Goal: Information Seeking & Learning: Learn about a topic

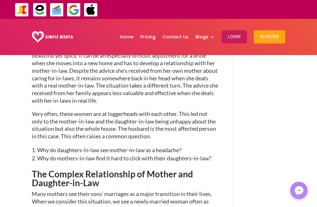
scroll to position [213, 0]
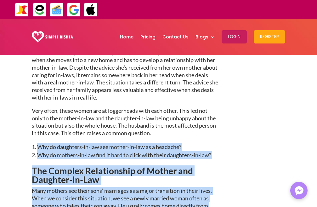
drag, startPoint x: 28, startPoint y: 108, endPoint x: 193, endPoint y: 138, distance: 167.4
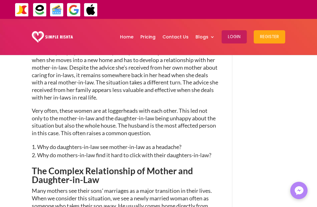
click at [169, 113] on p "Very often, these women are at loggerheads with each other. This led not only t…" at bounding box center [125, 125] width 187 height 36
drag, startPoint x: 169, startPoint y: 113, endPoint x: 177, endPoint y: 114, distance: 7.9
click at [173, 113] on p "Very often, these women are at loggerheads with each other. This led not only t…" at bounding box center [125, 125] width 187 height 36
click at [183, 116] on p "Very often, these women are at loggerheads with each other. This led not only t…" at bounding box center [125, 125] width 187 height 36
drag, startPoint x: 183, startPoint y: 116, endPoint x: 193, endPoint y: 116, distance: 10.7
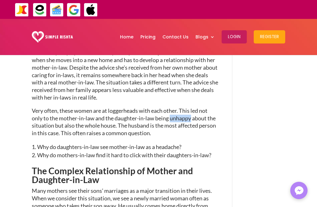
click at [190, 116] on p "Very often, these women are at loggerheads with each other. This led not only t…" at bounding box center [125, 125] width 187 height 36
click at [194, 116] on p "Very often, these women are at loggerheads with each other. This led not only t…" at bounding box center [125, 125] width 187 height 36
click at [200, 115] on p "Very often, these women are at loggerheads with each other. This led not only t…" at bounding box center [125, 125] width 187 height 36
click at [203, 114] on p "Very often, these women are at loggerheads with each other. This led not only t…" at bounding box center [125, 125] width 187 height 36
drag, startPoint x: 203, startPoint y: 114, endPoint x: 184, endPoint y: 114, distance: 19.2
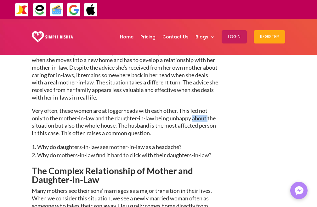
click at [201, 114] on p "Very often, these women are at loggerheads with each other. This led not only t…" at bounding box center [125, 125] width 187 height 36
click at [160, 115] on p "Very often, these women are at loggerheads with each other. This led not only t…" at bounding box center [125, 125] width 187 height 36
drag, startPoint x: 160, startPoint y: 115, endPoint x: 181, endPoint y: 117, distance: 21.5
click at [173, 116] on p "Very often, these women are at loggerheads with each other. This led not only t…" at bounding box center [125, 125] width 187 height 36
click at [182, 117] on p "Very often, these women are at loggerheads with each other. This led not only t…" at bounding box center [125, 125] width 187 height 36
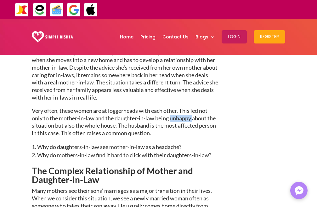
drag, startPoint x: 182, startPoint y: 117, endPoint x: 199, endPoint y: 119, distance: 17.5
click at [185, 118] on p "Very often, these women are at loggerheads with each other. This led not only t…" at bounding box center [125, 125] width 187 height 36
click at [199, 119] on p "Very often, these women are at loggerheads with each other. This led not only t…" at bounding box center [125, 125] width 187 height 36
drag, startPoint x: 199, startPoint y: 119, endPoint x: 205, endPoint y: 119, distance: 6.0
click at [201, 119] on p "Very often, these women are at loggerheads with each other. This led not only t…" at bounding box center [125, 125] width 187 height 36
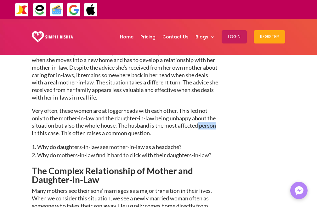
click at [200, 119] on p "Very often, these women are at loggerheads with each other. This led not only t…" at bounding box center [125, 125] width 187 height 36
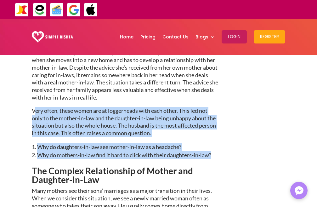
drag, startPoint x: 34, startPoint y: 107, endPoint x: 210, endPoint y: 151, distance: 181.8
click at [108, 110] on p "Very often, these women are at loggerheads with each other. This led not only t…" at bounding box center [125, 125] width 187 height 36
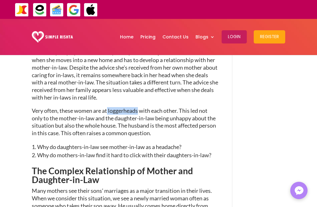
drag, startPoint x: 108, startPoint y: 110, endPoint x: 133, endPoint y: 112, distance: 24.9
click at [120, 110] on p "Very often, these women are at loggerheads with each other. This led not only t…" at bounding box center [125, 125] width 187 height 36
click at [73, 115] on p "Very often, these women are at loggerheads with each other. This led not only t…" at bounding box center [125, 125] width 187 height 36
drag, startPoint x: 74, startPoint y: 115, endPoint x: 130, endPoint y: 119, distance: 55.3
click at [103, 115] on p "Very often, these women are at loggerheads with each other. This led not only t…" at bounding box center [125, 125] width 187 height 36
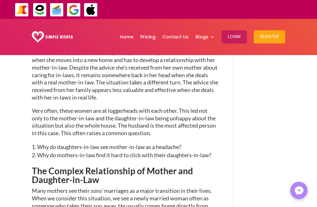
click at [132, 120] on p "Very often, these women are at loggerheads with each other. This led not only t…" at bounding box center [125, 125] width 187 height 36
drag, startPoint x: 132, startPoint y: 120, endPoint x: 31, endPoint y: 119, distance: 101.8
click at [126, 122] on p "Very often, these women are at loggerheads with each other. This led not only t…" at bounding box center [125, 125] width 187 height 36
click at [102, 124] on p "Very often, these women are at loggerheads with each other. This led not only t…" at bounding box center [125, 125] width 187 height 36
click at [104, 123] on p "Very often, these women are at loggerheads with each other. This led not only t…" at bounding box center [125, 125] width 187 height 36
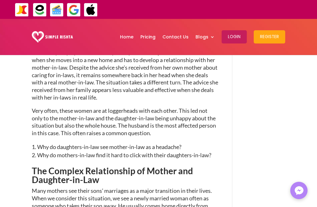
drag, startPoint x: 69, startPoint y: 121, endPoint x: 116, endPoint y: 128, distance: 47.9
click at [85, 123] on p "Very often, these women are at loggerheads with each other. This led not only t…" at bounding box center [125, 125] width 187 height 36
click at [116, 128] on p "Very often, these women are at loggerheads with each other. This led not only t…" at bounding box center [125, 125] width 187 height 36
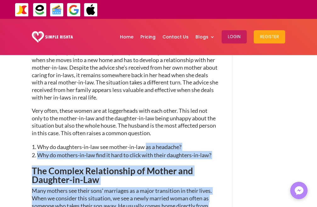
drag, startPoint x: 31, startPoint y: 108, endPoint x: 147, endPoint y: 141, distance: 120.7
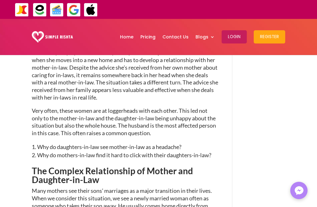
click at [125, 116] on p "Very often, these women are at loggerheads with each other. This led not only t…" at bounding box center [125, 125] width 187 height 36
drag, startPoint x: 125, startPoint y: 116, endPoint x: 157, endPoint y: 115, distance: 32.5
click at [147, 115] on p "Very often, these women are at loggerheads with each other. This led not only t…" at bounding box center [125, 125] width 187 height 36
click at [157, 115] on p "Very often, these women are at loggerheads with each other. This led not only t…" at bounding box center [125, 125] width 187 height 36
drag, startPoint x: 157, startPoint y: 115, endPoint x: 178, endPoint y: 117, distance: 20.5
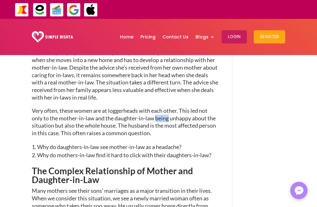
click at [164, 115] on p "Very often, these women are at loggerheads with each other. This led not only t…" at bounding box center [125, 125] width 187 height 36
click at [182, 117] on p "Very often, these women are at loggerheads with each other. This led not only t…" at bounding box center [125, 125] width 187 height 36
click at [191, 119] on p "Very often, these women are at loggerheads with each other. This led not only t…" at bounding box center [125, 125] width 187 height 36
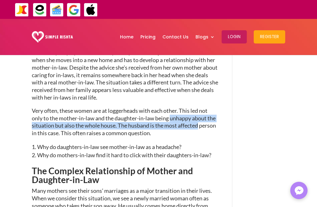
click at [193, 120] on p "Very often, these women are at loggerheads with each other. This led not only t…" at bounding box center [125, 125] width 187 height 36
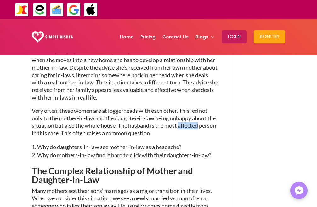
drag, startPoint x: 193, startPoint y: 120, endPoint x: 198, endPoint y: 120, distance: 4.4
click at [198, 120] on p "Very often, these women are at loggerheads with each other. This led not only t…" at bounding box center [125, 125] width 187 height 36
click at [199, 120] on p "Very often, these women are at loggerheads with each other. This led not only t…" at bounding box center [125, 125] width 187 height 36
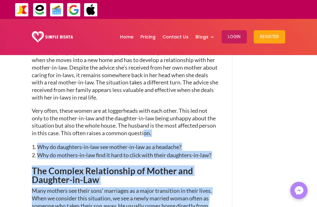
drag, startPoint x: 31, startPoint y: 108, endPoint x: 144, endPoint y: 135, distance: 116.3
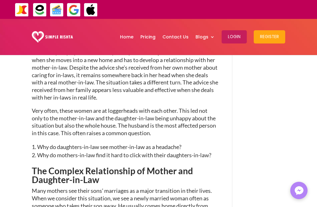
click at [154, 118] on p "Very often, these women are at loggerheads with each other. This led not only t…" at bounding box center [125, 125] width 187 height 36
drag, startPoint x: 154, startPoint y: 118, endPoint x: 178, endPoint y: 118, distance: 23.6
click at [178, 118] on p "Very often, these women are at loggerheads with each other. This led not only t…" at bounding box center [125, 125] width 187 height 36
click at [181, 118] on p "Very often, these women are at loggerheads with each other. This led not only t…" at bounding box center [125, 125] width 187 height 36
click at [184, 119] on p "Very often, these women are at loggerheads with each other. This led not only t…" at bounding box center [125, 125] width 187 height 36
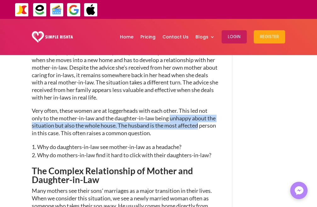
click at [186, 119] on p "Very often, these women are at loggerheads with each other. This led not only t…" at bounding box center [125, 125] width 187 height 36
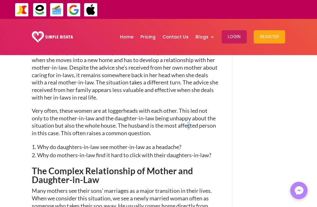
drag, startPoint x: 189, startPoint y: 119, endPoint x: 193, endPoint y: 120, distance: 4.0
click at [190, 119] on p "Very often, these women are at loggerheads with each other. This led not only t…" at bounding box center [125, 125] width 187 height 36
click at [194, 121] on p "Very often, these women are at loggerheads with each other. This led not only t…" at bounding box center [125, 125] width 187 height 36
click at [196, 123] on p "Very often, these women are at loggerheads with each other. This led not only t…" at bounding box center [125, 125] width 187 height 36
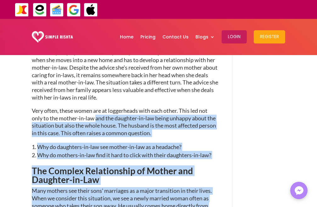
drag, startPoint x: 31, startPoint y: 109, endPoint x: 97, endPoint y: 115, distance: 66.5
click at [116, 112] on p "Very often, these women are at loggerheads with each other. This led not only t…" at bounding box center [125, 125] width 187 height 36
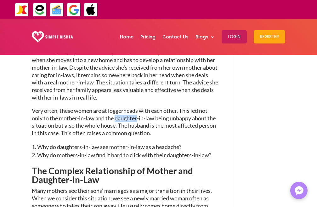
drag, startPoint x: 116, startPoint y: 112, endPoint x: 171, endPoint y: 113, distance: 55.5
click at [131, 112] on p "Very often, these women are at loggerheads with each other. This led not only t…" at bounding box center [125, 125] width 187 height 36
click at [172, 113] on p "Very often, these women are at loggerheads with each other. This led not only t…" at bounding box center [125, 125] width 187 height 36
drag, startPoint x: 172, startPoint y: 113, endPoint x: 193, endPoint y: 119, distance: 21.3
click at [181, 117] on p "Very often, these women are at loggerheads with each other. This led not only t…" at bounding box center [125, 125] width 187 height 36
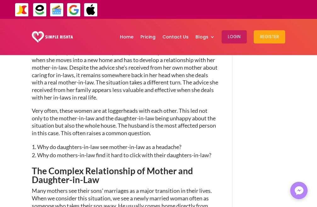
click at [193, 119] on p "Very often, these women are at loggerheads with each other. This led not only t…" at bounding box center [125, 125] width 187 height 36
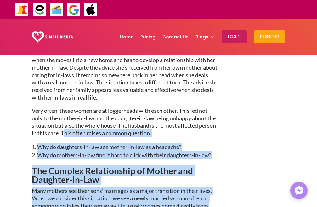
drag, startPoint x: 30, startPoint y: 107, endPoint x: 64, endPoint y: 131, distance: 40.7
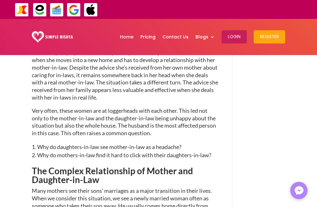
click at [151, 112] on p "Very often, these women are at loggerheads with each other. This led not only t…" at bounding box center [125, 125] width 187 height 36
drag, startPoint x: 151, startPoint y: 112, endPoint x: 195, endPoint y: 117, distance: 44.4
click at [159, 112] on p "Very often, these women are at loggerheads with each other. This led not only t…" at bounding box center [125, 125] width 187 height 36
click at [195, 117] on p "Very often, these women are at loggerheads with each other. This led not only t…" at bounding box center [125, 125] width 187 height 36
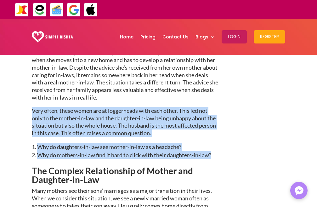
drag, startPoint x: 218, startPoint y: 152, endPoint x: 32, endPoint y: 106, distance: 191.3
click at [110, 126] on p "Very often, these women are at loggerheads with each other. This led not only t…" at bounding box center [125, 125] width 187 height 36
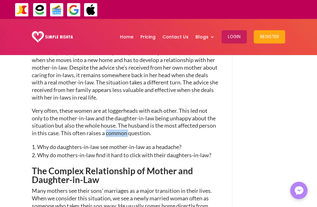
drag, startPoint x: 110, startPoint y: 126, endPoint x: 146, endPoint y: 129, distance: 36.0
click at [114, 127] on p "Very often, these women are at loggerheads with each other. This led not only t…" at bounding box center [125, 125] width 187 height 36
click at [125, 120] on p "Very often, these women are at loggerheads with each other. This led not only t…" at bounding box center [125, 125] width 187 height 36
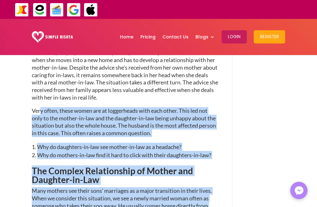
drag, startPoint x: 29, startPoint y: 107, endPoint x: 40, endPoint y: 107, distance: 10.4
click at [111, 121] on p "Very often, these women are at loggerheads with each other. This led not only t…" at bounding box center [125, 125] width 187 height 36
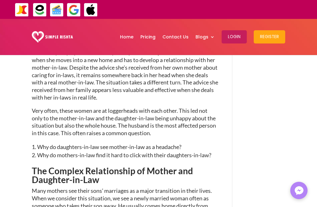
click at [111, 121] on p "Very often, these women are at loggerheads with each other. This led not only t…" at bounding box center [125, 125] width 187 height 36
click at [159, 123] on p "Very often, these women are at loggerheads with each other. This led not only t…" at bounding box center [125, 125] width 187 height 36
drag, startPoint x: 159, startPoint y: 123, endPoint x: 244, endPoint y: 139, distance: 86.6
click at [170, 125] on p "Very often, these women are at loggerheads with each other. This led not only t…" at bounding box center [125, 125] width 187 height 36
click at [191, 119] on p "Very often, these women are at loggerheads with each other. This led not only t…" at bounding box center [125, 125] width 187 height 36
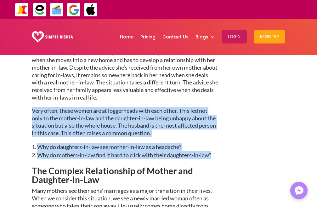
drag, startPoint x: 32, startPoint y: 108, endPoint x: 226, endPoint y: 156, distance: 199.4
copy div "Very often, these women are at loggerheads with each other. This led not only t…"
click at [185, 109] on p "Very often, these women are at loggerheads with each other. This led not only t…" at bounding box center [125, 125] width 187 height 36
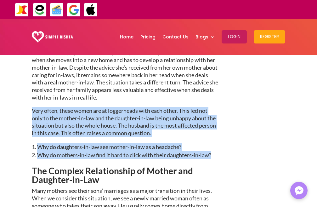
click at [196, 117] on p "Very often, these women are at loggerheads with each other. This led not only t…" at bounding box center [125, 125] width 187 height 36
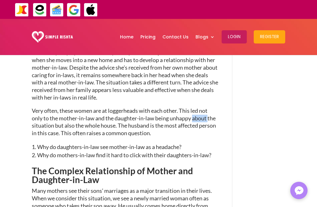
click at [196, 117] on p "Very often, these women are at loggerheads with each other. This led not only t…" at bounding box center [125, 125] width 187 height 36
click at [190, 121] on p "Very often, these women are at loggerheads with each other. This led not only t…" at bounding box center [125, 125] width 187 height 36
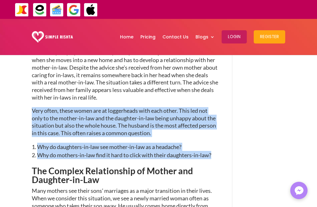
drag, startPoint x: 32, startPoint y: 107, endPoint x: 178, endPoint y: 145, distance: 151.5
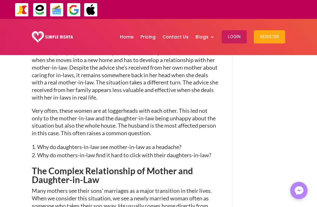
drag, startPoint x: 201, startPoint y: 117, endPoint x: 25, endPoint y: 191, distance: 191.1
drag, startPoint x: 25, startPoint y: 191, endPoint x: 185, endPoint y: 116, distance: 177.3
click at [183, 115] on p "Very often, these women are at loggerheads with each other. This led not only t…" at bounding box center [125, 125] width 187 height 36
drag, startPoint x: 207, startPoint y: 124, endPoint x: 201, endPoint y: 124, distance: 5.4
click at [203, 124] on p "Very often, these women are at loggerheads with each other. This led not only t…" at bounding box center [125, 125] width 187 height 36
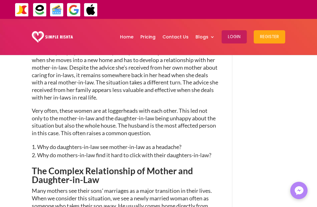
drag, startPoint x: 201, startPoint y: 124, endPoint x: 204, endPoint y: 121, distance: 3.6
click at [203, 122] on p "Very often, these women are at loggerheads with each other. This led not only t…" at bounding box center [125, 125] width 187 height 36
click at [206, 119] on p "Very often, these women are at loggerheads with each other. This led not only t…" at bounding box center [125, 125] width 187 height 36
drag, startPoint x: 206, startPoint y: 119, endPoint x: 210, endPoint y: 124, distance: 6.3
click at [208, 122] on p "Very often, these women are at loggerheads with each other. This led not only t…" at bounding box center [125, 125] width 187 height 36
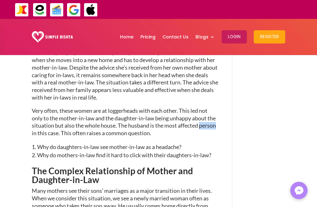
click at [210, 122] on p "Very often, these women are at loggerheads with each other. This led not only t…" at bounding box center [125, 125] width 187 height 36
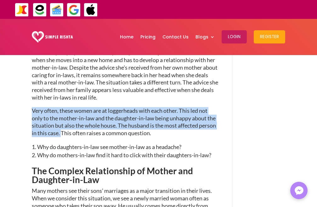
drag, startPoint x: 32, startPoint y: 108, endPoint x: 61, endPoint y: 134, distance: 39.1
click at [61, 134] on p "Very often, these women are at loggerheads with each other. This led not only t…" at bounding box center [125, 125] width 187 height 36
click at [145, 118] on p "Very often, these women are at loggerheads with each other. This led not only t…" at bounding box center [125, 125] width 187 height 36
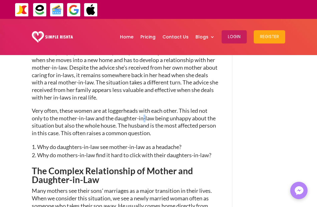
drag, startPoint x: 145, startPoint y: 118, endPoint x: 151, endPoint y: 117, distance: 6.6
click at [150, 117] on p "Very often, these women are at loggerheads with each other. This led not only t…" at bounding box center [125, 125] width 187 height 36
click at [190, 127] on p "Very often, these women are at loggerheads with each other. This led not only t…" at bounding box center [125, 125] width 187 height 36
drag, startPoint x: 190, startPoint y: 127, endPoint x: 200, endPoint y: 123, distance: 11.4
click at [195, 125] on p "Very often, these women are at loggerheads with each other. This led not only t…" at bounding box center [125, 125] width 187 height 36
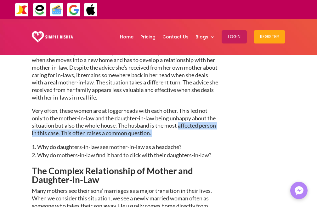
click at [201, 120] on p "Very often, these women are at loggerheads with each other. This led not only t…" at bounding box center [125, 125] width 187 height 36
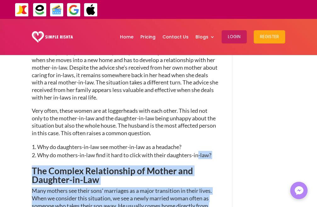
drag, startPoint x: 31, startPoint y: 107, endPoint x: 163, endPoint y: 128, distance: 134.0
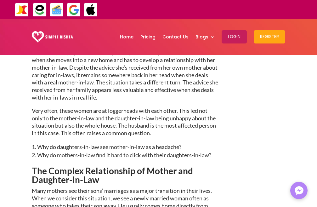
click at [152, 118] on p "Very often, these women are at loggerheads with each other. This led not only t…" at bounding box center [125, 125] width 187 height 36
drag, startPoint x: 152, startPoint y: 118, endPoint x: 182, endPoint y: 119, distance: 30.9
click at [169, 118] on p "Very often, these women are at loggerheads with each other. This led not only t…" at bounding box center [125, 125] width 187 height 36
click at [188, 120] on p "Very often, these women are at loggerheads with each other. This led not only t…" at bounding box center [125, 125] width 187 height 36
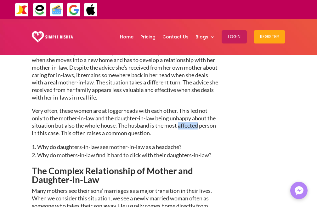
click at [186, 120] on p "Very often, these women are at loggerheads with each other. This led not only t…" at bounding box center [125, 125] width 187 height 36
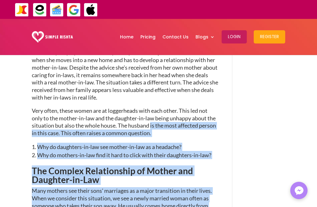
drag, startPoint x: 30, startPoint y: 107, endPoint x: 150, endPoint y: 120, distance: 120.4
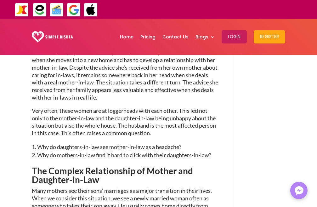
click at [177, 112] on p "Very often, these women are at loggerheads with each other. This led not only t…" at bounding box center [125, 125] width 187 height 36
drag, startPoint x: 177, startPoint y: 112, endPoint x: 192, endPoint y: 115, distance: 15.1
click at [185, 114] on p "Very often, these women are at loggerheads with each other. This led not only t…" at bounding box center [125, 125] width 187 height 36
click at [196, 115] on p "Very often, these women are at loggerheads with each other. This led not only t…" at bounding box center [125, 125] width 187 height 36
drag, startPoint x: 196, startPoint y: 115, endPoint x: 201, endPoint y: 117, distance: 5.0
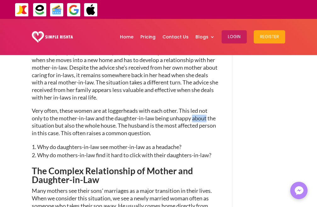
click at [199, 116] on p "Very often, these women are at loggerheads with each other. This led not only t…" at bounding box center [125, 125] width 187 height 36
click at [202, 118] on p "Very often, these women are at loggerheads with each other. This led not only t…" at bounding box center [125, 125] width 187 height 36
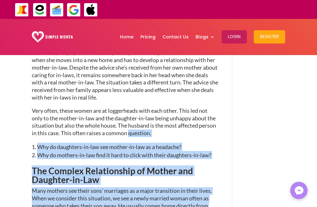
drag, startPoint x: 31, startPoint y: 107, endPoint x: 130, endPoint y: 133, distance: 102.3
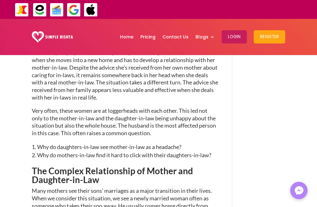
click at [166, 119] on p "Very often, these women are at loggerheads with each other. This led not only t…" at bounding box center [125, 125] width 187 height 36
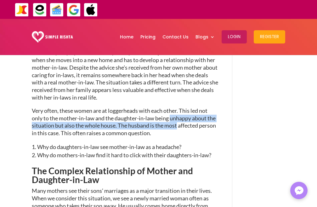
drag, startPoint x: 166, startPoint y: 119, endPoint x: 180, endPoint y: 116, distance: 14.2
click at [176, 118] on p "Very often, these women are at loggerheads with each other. This led not only t…" at bounding box center [125, 125] width 187 height 36
click at [180, 116] on p "Very often, these women are at loggerheads with each other. This led not only t…" at bounding box center [125, 125] width 187 height 36
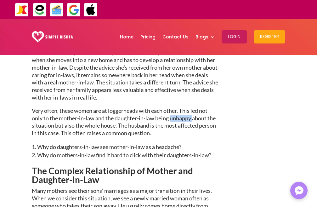
click at [180, 116] on p "Very often, these women are at loggerheads with each other. This led not only t…" at bounding box center [125, 125] width 187 height 36
click at [175, 116] on p "Very often, these women are at loggerheads with each other. This led not only t…" at bounding box center [125, 125] width 187 height 36
click at [174, 115] on p "Very often, these women are at loggerheads with each other. This led not only t…" at bounding box center [125, 125] width 187 height 36
drag, startPoint x: 174, startPoint y: 115, endPoint x: 189, endPoint y: 120, distance: 16.1
click at [176, 115] on p "Very often, these women are at loggerheads with each other. This led not only t…" at bounding box center [125, 125] width 187 height 36
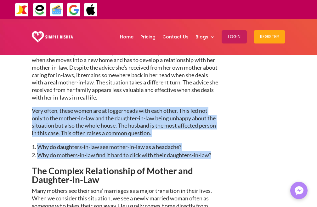
drag, startPoint x: 32, startPoint y: 107, endPoint x: 219, endPoint y: 149, distance: 191.7
copy div "Very often, these women are at loggerheads with each other. This led not only t…"
click at [176, 110] on p "Very often, these women are at loggerheads with each other. This led not only t…" at bounding box center [125, 125] width 187 height 36
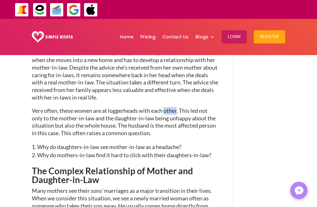
drag, startPoint x: 176, startPoint y: 110, endPoint x: 185, endPoint y: 112, distance: 9.0
click at [178, 110] on p "Very often, these women are at loggerheads with each other. This led not only t…" at bounding box center [125, 125] width 187 height 36
click at [186, 112] on p "Very often, these women are at loggerheads with each other. This led not only t…" at bounding box center [125, 125] width 187 height 36
click at [194, 113] on p "Very often, these women are at loggerheads with each other. This led not only t…" at bounding box center [125, 125] width 187 height 36
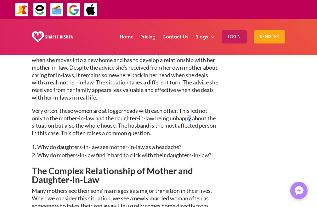
click at [191, 113] on p "Very often, these women are at loggerheads with each other. This led not only t…" at bounding box center [125, 125] width 187 height 36
click at [186, 112] on p "Very often, these women are at loggerheads with each other. This led not only t…" at bounding box center [125, 125] width 187 height 36
click at [194, 114] on p "Very often, these women are at loggerheads with each other. This led not only t…" at bounding box center [125, 125] width 187 height 36
click at [184, 110] on p "Very often, these women are at loggerheads with each other. This led not only t…" at bounding box center [125, 125] width 187 height 36
click at [192, 113] on p "Very often, these women are at loggerheads with each other. This led not only t…" at bounding box center [125, 125] width 187 height 36
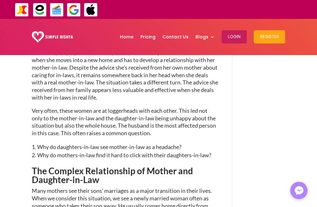
click at [184, 112] on p "Very often, these women are at loggerheads with each other. This led not only t…" at bounding box center [125, 125] width 187 height 36
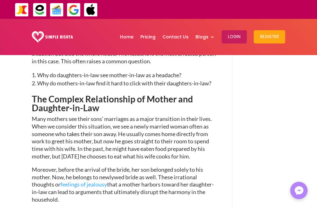
scroll to position [274, 0]
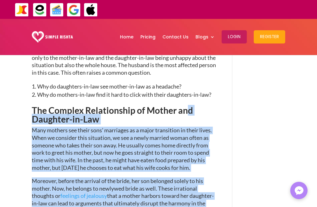
drag, startPoint x: 30, startPoint y: 105, endPoint x: 188, endPoint y: 102, distance: 157.6
click at [201, 147] on p "Many mothers see their sons’ marriages as a major transition in their lives. Wh…" at bounding box center [125, 152] width 187 height 51
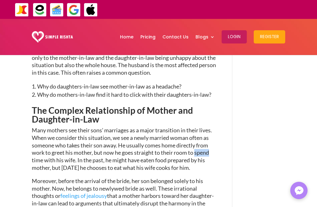
click at [201, 147] on p "Many mothers see their sons’ marriages as a major transition in their lives. Wh…" at bounding box center [125, 152] width 187 height 51
click at [206, 151] on p "Many mothers see their sons’ marriages as a major transition in their lives. Wh…" at bounding box center [125, 152] width 187 height 51
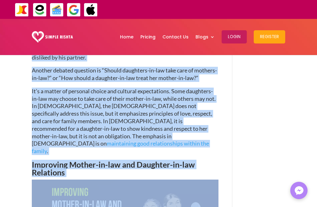
scroll to position [524, 0]
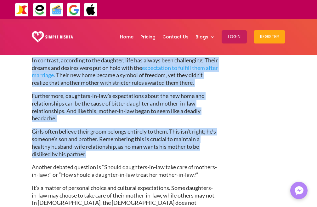
drag, startPoint x: 32, startPoint y: 107, endPoint x: 119, endPoint y: 142, distance: 94.1
copy div "Lor Ipsumdo Sitametconse ad Elitse doe Temporin-ut-Lab Etdo magnaal eni admin v…"
click at [183, 96] on p "Furthermore, daughters-in-law’s expectations about the new home and relationshi…" at bounding box center [125, 110] width 187 height 36
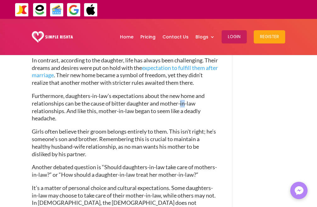
drag, startPoint x: 183, startPoint y: 96, endPoint x: 193, endPoint y: 104, distance: 13.4
click at [183, 96] on p "Furthermore, daughters-in-law’s expectations about the new home and relationshi…" at bounding box center [125, 110] width 187 height 36
click at [195, 105] on p "Furthermore, daughters-in-law’s expectations about the new home and relationshi…" at bounding box center [125, 110] width 187 height 36
click at [197, 106] on p "Furthermore, daughters-in-law’s expectations about the new home and relationshi…" at bounding box center [125, 110] width 187 height 36
click at [198, 107] on p "Furthermore, daughters-in-law’s expectations about the new home and relationshi…" at bounding box center [125, 110] width 187 height 36
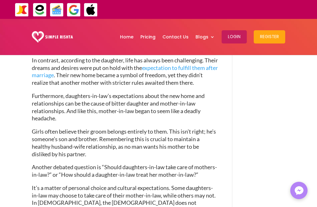
click at [198, 107] on p "Furthermore, daughters-in-law’s expectations about the new home and relationshi…" at bounding box center [125, 110] width 187 height 36
click at [201, 116] on p "Furthermore, daughters-in-law’s expectations about the new home and relationshi…" at bounding box center [125, 110] width 187 height 36
drag, startPoint x: 201, startPoint y: 116, endPoint x: 177, endPoint y: 103, distance: 27.2
click at [188, 110] on p "Furthermore, daughters-in-law’s expectations about the new home and relationshi…" at bounding box center [125, 110] width 187 height 36
click at [133, 92] on p "Furthermore, daughters-in-law’s expectations about the new home and relationshi…" at bounding box center [125, 110] width 187 height 36
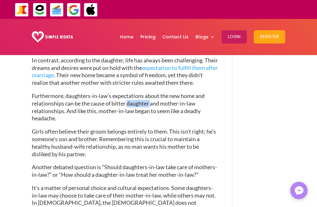
drag, startPoint x: 133, startPoint y: 92, endPoint x: 161, endPoint y: 113, distance: 35.6
click at [137, 96] on p "Furthermore, daughters-in-law’s expectations about the new home and relationshi…" at bounding box center [125, 110] width 187 height 36
click at [178, 128] on p "Girls often believe their groom belongs entirely to them. This isn’t right; he’…" at bounding box center [125, 146] width 187 height 36
drag, startPoint x: 178, startPoint y: 123, endPoint x: 183, endPoint y: 125, distance: 5.3
click at [179, 128] on p "Girls often believe their groom belongs entirely to them. This isn’t right; he’…" at bounding box center [125, 146] width 187 height 36
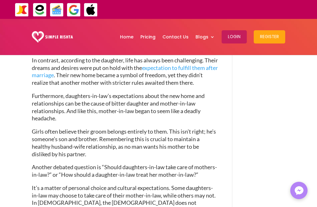
click at [213, 141] on p "Girls often believe their groom belongs entirely to them. This isn’t right; he’…" at bounding box center [125, 146] width 187 height 36
click at [213, 137] on p "Girls often believe their groom belongs entirely to them. This isn’t right; he’…" at bounding box center [125, 146] width 187 height 36
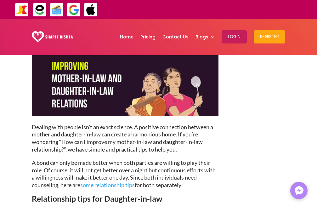
scroll to position [750, 0]
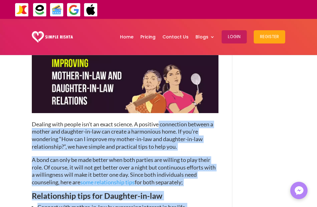
drag, startPoint x: 30, startPoint y: 102, endPoint x: 160, endPoint y: 105, distance: 130.2
click at [160, 105] on div "Relationship Tips for Mothers-in-law and Daughters-in-law [DATE] | Post marriag…" at bounding box center [158, 114] width 317 height 1616
click at [137, 121] on p "Dealing with people isn’t an exact science. A positive connection between a mot…" at bounding box center [125, 139] width 187 height 36
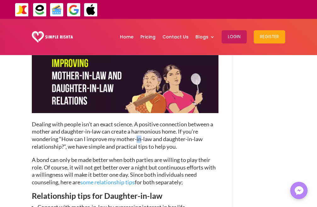
drag, startPoint x: 137, startPoint y: 116, endPoint x: 145, endPoint y: 116, distance: 7.6
click at [144, 121] on p "Dealing with people isn’t an exact science. A positive connection between a mot…" at bounding box center [125, 139] width 187 height 36
click at [146, 121] on p "Dealing with people isn’t an exact science. A positive connection between a mot…" at bounding box center [125, 139] width 187 height 36
drag, startPoint x: 146, startPoint y: 116, endPoint x: 153, endPoint y: 115, distance: 7.3
click at [152, 121] on p "Dealing with people isn’t an exact science. A positive connection between a mot…" at bounding box center [125, 139] width 187 height 36
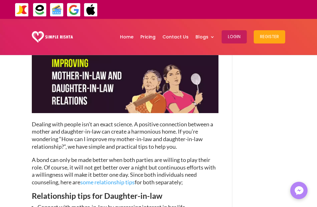
click at [159, 121] on p "Dealing with people isn’t an exact science. A positive connection between a mot…" at bounding box center [125, 139] width 187 height 36
drag, startPoint x: 159, startPoint y: 115, endPoint x: 176, endPoint y: 114, distance: 16.4
click at [170, 121] on p "Dealing with people isn’t an exact science. A positive connection between a mot…" at bounding box center [125, 139] width 187 height 36
click at [184, 121] on p "Dealing with people isn’t an exact science. A positive connection between a mot…" at bounding box center [125, 139] width 187 height 36
drag, startPoint x: 184, startPoint y: 112, endPoint x: 149, endPoint y: 117, distance: 35.2
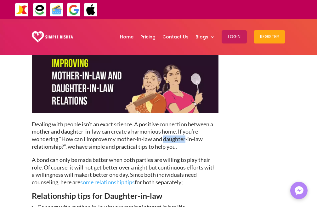
click at [170, 121] on p "Dealing with people isn’t an exact science. A positive connection between a mot…" at bounding box center [125, 139] width 187 height 36
click at [142, 121] on p "Dealing with people isn’t an exact science. A positive connection between a mot…" at bounding box center [125, 139] width 187 height 36
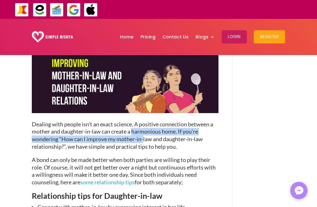
drag, startPoint x: 142, startPoint y: 112, endPoint x: 165, endPoint y: 114, distance: 23.4
click at [146, 121] on p "Dealing with people isn’t an exact science. A positive connection between a mot…" at bounding box center [125, 139] width 187 height 36
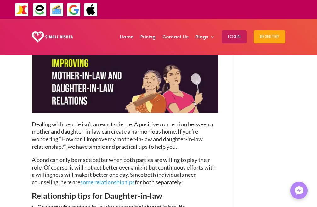
click at [170, 121] on p "Dealing with people isn’t an exact science. A positive connection between a mot…" at bounding box center [125, 139] width 187 height 36
drag, startPoint x: 170, startPoint y: 114, endPoint x: 186, endPoint y: 114, distance: 16.4
click at [174, 121] on p "Dealing with people isn’t an exact science. A positive connection between a mot…" at bounding box center [125, 139] width 187 height 36
click at [187, 121] on p "Dealing with people isn’t an exact science. A positive connection between a mot…" at bounding box center [125, 139] width 187 height 36
click at [195, 121] on p "Dealing with people isn’t an exact science. A positive connection between a mot…" at bounding box center [125, 139] width 187 height 36
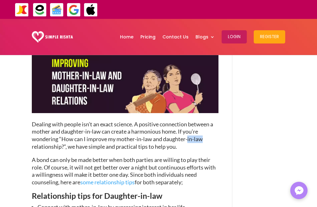
click at [195, 121] on p "Dealing with people isn’t an exact science. A positive connection between a mot…" at bounding box center [125, 139] width 187 height 36
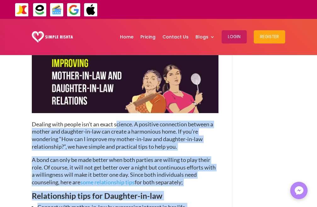
drag, startPoint x: 31, startPoint y: 102, endPoint x: 118, endPoint y: 101, distance: 86.3
click at [118, 101] on div "Relationship Tips for Mothers-in-law and Daughters-in-law [DATE] | Post marriag…" at bounding box center [158, 114] width 317 height 1616
click at [155, 121] on p "Dealing with people isn’t an exact science. A positive connection between a mot…" at bounding box center [125, 139] width 187 height 36
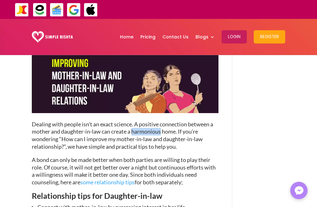
drag, startPoint x: 155, startPoint y: 108, endPoint x: 171, endPoint y: 114, distance: 17.3
click at [164, 121] on p "Dealing with people isn’t an exact science. A positive connection between a mot…" at bounding box center [125, 139] width 187 height 36
click at [179, 121] on p "Dealing with people isn’t an exact science. A positive connection between a mot…" at bounding box center [125, 139] width 187 height 36
click at [185, 121] on p "Dealing with people isn’t an exact science. A positive connection between a mot…" at bounding box center [125, 139] width 187 height 36
click at [190, 121] on p "Dealing with people isn’t an exact science. A positive connection between a mot…" at bounding box center [125, 139] width 187 height 36
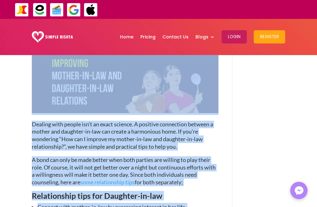
drag, startPoint x: 31, startPoint y: 103, endPoint x: 114, endPoint y: 94, distance: 83.6
click at [114, 94] on div "Relationship Tips for Mothers-in-law and Daughters-in-law [DATE] | Post marriag…" at bounding box center [158, 114] width 317 height 1616
click at [142, 121] on p "Dealing with people isn’t an exact science. A positive connection between a mot…" at bounding box center [125, 139] width 187 height 36
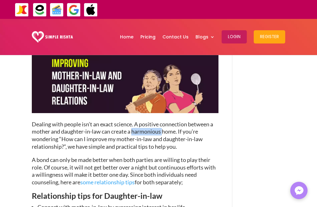
drag, startPoint x: 142, startPoint y: 110, endPoint x: 147, endPoint y: 110, distance: 5.0
click at [146, 121] on p "Dealing with people isn’t an exact science. A positive connection between a mot…" at bounding box center [125, 139] width 187 height 36
click at [174, 121] on p "Dealing with people isn’t an exact science. A positive connection between a mot…" at bounding box center [125, 139] width 187 height 36
click at [176, 121] on p "Dealing with people isn’t an exact science. A positive connection between a mot…" at bounding box center [125, 139] width 187 height 36
click at [182, 121] on p "Dealing with people isn’t an exact science. A positive connection between a mot…" at bounding box center [125, 139] width 187 height 36
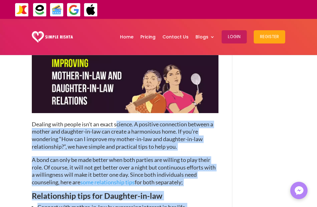
drag, startPoint x: 31, startPoint y: 102, endPoint x: 118, endPoint y: 99, distance: 87.3
click at [118, 99] on div "Relationship Tips for Mothers-in-law and Daughters-in-law [DATE] | Post marriag…" at bounding box center [158, 114] width 317 height 1616
click at [162, 121] on p "Dealing with people isn’t an exact science. A positive connection between a mot…" at bounding box center [125, 139] width 187 height 36
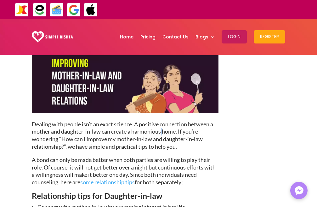
drag, startPoint x: 162, startPoint y: 112, endPoint x: 178, endPoint y: 116, distance: 17.2
click at [170, 121] on p "Dealing with people isn’t an exact science. A positive connection between a mot…" at bounding box center [125, 139] width 187 height 36
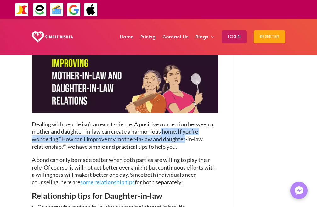
click at [179, 121] on p "Dealing with people isn’t an exact science. A positive connection between a mot…" at bounding box center [125, 139] width 187 height 36
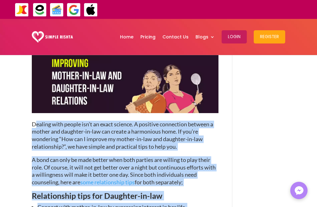
drag, startPoint x: 31, startPoint y: 102, endPoint x: 37, endPoint y: 98, distance: 6.8
click at [37, 98] on div "Relationship Tips for Mothers-in-law and Daughters-in-law [DATE] | Post marriag…" at bounding box center [158, 114] width 317 height 1616
click at [162, 121] on p "Dealing with people isn’t an exact science. A positive connection between a mot…" at bounding box center [125, 139] width 187 height 36
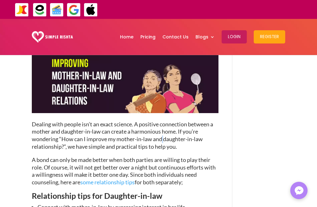
drag, startPoint x: 162, startPoint y: 114, endPoint x: 179, endPoint y: 116, distance: 17.1
click at [173, 121] on p "Dealing with people isn’t an exact science. A positive connection between a mot…" at bounding box center [125, 139] width 187 height 36
click at [180, 121] on p "Dealing with people isn’t an exact science. A positive connection between a mot…" at bounding box center [125, 139] width 187 height 36
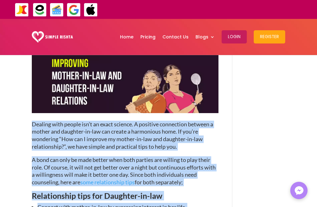
click at [32, 100] on div "Relationship Tips for Mothers-in-law and Daughters-in-law [DATE] | Post marriag…" at bounding box center [158, 114] width 317 height 1616
click at [153, 121] on p "Dealing with people isn’t an exact science. A positive connection between a mot…" at bounding box center [125, 139] width 187 height 36
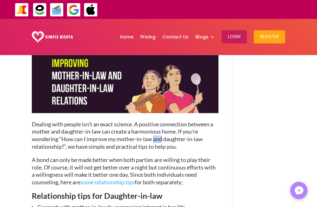
drag, startPoint x: 153, startPoint y: 117, endPoint x: 177, endPoint y: 113, distance: 24.0
click at [166, 121] on p "Dealing with people isn’t an exact science. A positive connection between a mot…" at bounding box center [125, 139] width 187 height 36
click at [177, 121] on p "Dealing with people isn’t an exact science. A positive connection between a mot…" at bounding box center [125, 139] width 187 height 36
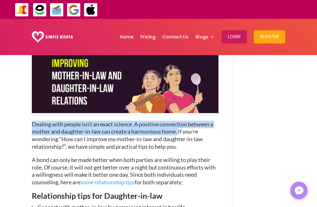
drag, startPoint x: 32, startPoint y: 101, endPoint x: 180, endPoint y: 109, distance: 148.6
click at [180, 121] on p "Dealing with people isn’t an exact science. A positive connection between a mot…" at bounding box center [125, 139] width 187 height 36
copy p "Dealing with people isn’t an exact science. A positive connection between a mot…"
click at [164, 121] on p "Dealing with people isn’t an exact science. A positive connection between a mot…" at bounding box center [125, 139] width 187 height 36
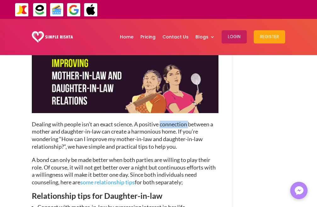
drag, startPoint x: 164, startPoint y: 101, endPoint x: 179, endPoint y: 108, distance: 16.1
click at [165, 121] on p "Dealing with people isn’t an exact science. A positive connection between a mot…" at bounding box center [125, 139] width 187 height 36
click at [188, 121] on p "Dealing with people isn’t an exact science. A positive connection between a mot…" at bounding box center [125, 139] width 187 height 36
click at [191, 121] on p "Dealing with people isn’t an exact science. A positive connection between a mot…" at bounding box center [125, 139] width 187 height 36
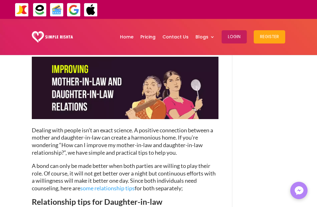
scroll to position [778, 0]
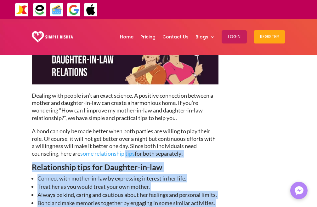
drag, startPoint x: 31, startPoint y: 108, endPoint x: 128, endPoint y: 135, distance: 100.2
click at [128, 135] on div "Relationship Tips for Mothers-in-law and Daughters-in-law [DATE] | Post marriag…" at bounding box center [158, 85] width 317 height 1616
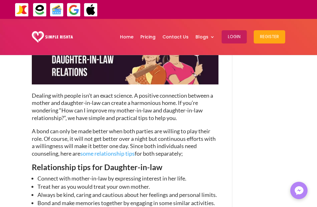
click at [163, 128] on p "A bond can only be made better when both parties are willing to play their role…" at bounding box center [125, 146] width 187 height 36
click at [164, 128] on p "A bond can only be made better when both parties are willing to play their role…" at bounding box center [125, 146] width 187 height 36
click at [193, 128] on p "A bond can only be made better when both parties are willing to play their role…" at bounding box center [125, 146] width 187 height 36
drag, startPoint x: 193, startPoint y: 117, endPoint x: 176, endPoint y: 115, distance: 17.4
click at [192, 128] on p "A bond can only be made better when both parties are willing to play their role…" at bounding box center [125, 146] width 187 height 36
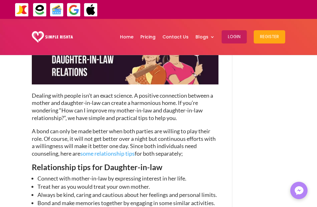
click at [164, 128] on p "A bond can only be made better when both parties are willing to play their role…" at bounding box center [125, 146] width 187 height 36
drag, startPoint x: 164, startPoint y: 110, endPoint x: 194, endPoint y: 118, distance: 31.6
click at [172, 128] on p "A bond can only be made better when both parties are willing to play their role…" at bounding box center [125, 146] width 187 height 36
click at [198, 128] on p "A bond can only be made better when both parties are willing to play their role…" at bounding box center [125, 146] width 187 height 36
drag, startPoint x: 198, startPoint y: 119, endPoint x: 179, endPoint y: 116, distance: 19.2
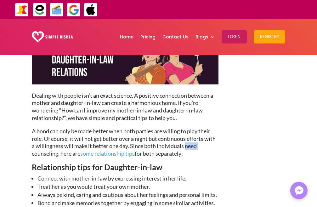
click at [196, 128] on p "A bond can only be made better when both parties are willing to play their role…" at bounding box center [125, 146] width 187 height 36
click at [167, 128] on p "A bond can only be made better when both parties are willing to play their role…" at bounding box center [125, 146] width 187 height 36
drag, startPoint x: 167, startPoint y: 111, endPoint x: 197, endPoint y: 120, distance: 31.1
click at [182, 128] on p "A bond can only be made better when both parties are willing to play their role…" at bounding box center [125, 146] width 187 height 36
click at [197, 128] on p "A bond can only be made better when both parties are willing to play their role…" at bounding box center [125, 146] width 187 height 36
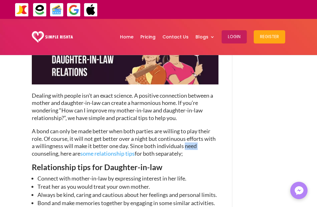
drag, startPoint x: 197, startPoint y: 120, endPoint x: 162, endPoint y: 109, distance: 36.9
click at [186, 128] on p "A bond can only be made better when both parties are willing to play their role…" at bounding box center [125, 146] width 187 height 36
click at [162, 128] on p "A bond can only be made better when both parties are willing to play their role…" at bounding box center [125, 146] width 187 height 36
click at [187, 128] on p "A bond can only be made better when both parties are willing to play their role…" at bounding box center [125, 146] width 187 height 36
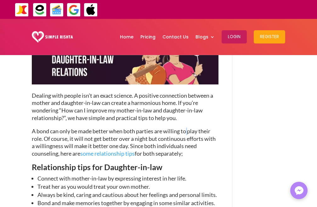
drag, startPoint x: 187, startPoint y: 111, endPoint x: 195, endPoint y: 112, distance: 8.1
click at [190, 128] on p "A bond can only be made better when both parties are willing to play their role…" at bounding box center [125, 146] width 187 height 36
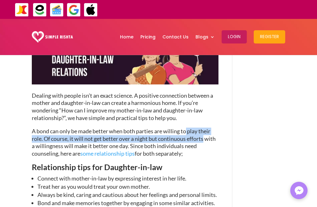
click at [195, 128] on p "A bond can only be made better when both parties are willing to play their role…" at bounding box center [125, 146] width 187 height 36
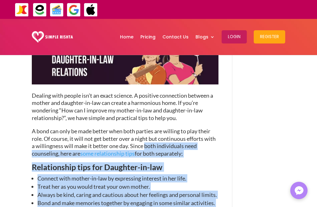
drag, startPoint x: 31, startPoint y: 108, endPoint x: 145, endPoint y: 120, distance: 114.8
click at [145, 120] on div "Relationship Tips for Mothers-in-law and Daughters-in-law [DATE] | Post marriag…" at bounding box center [158, 85] width 317 height 1616
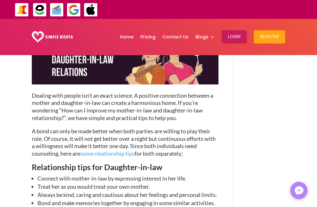
click at [163, 128] on p "A bond can only be made better when both parties are willing to play their role…" at bounding box center [125, 146] width 187 height 36
drag, startPoint x: 163, startPoint y: 111, endPoint x: 177, endPoint y: 111, distance: 14.5
click at [170, 128] on p "A bond can only be made better when both parties are willing to play their role…" at bounding box center [125, 146] width 187 height 36
click at [177, 128] on p "A bond can only be made better when both parties are willing to play their role…" at bounding box center [125, 146] width 187 height 36
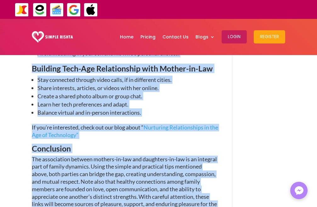
scroll to position [1165, 0]
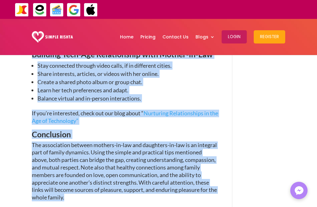
drag, startPoint x: 32, startPoint y: 108, endPoint x: 172, endPoint y: 168, distance: 152.4
copy div "L ipsu dol sita co adip elitse doei temp incidid utl etdolor ma aliq enima mini…"
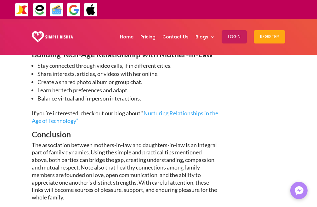
drag, startPoint x: 249, startPoint y: 131, endPoint x: 286, endPoint y: 131, distance: 37.2
drag, startPoint x: 301, startPoint y: 126, endPoint x: 244, endPoint y: 127, distance: 57.7
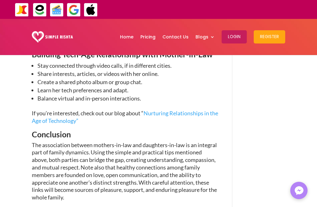
drag, startPoint x: 244, startPoint y: 128, endPoint x: 283, endPoint y: 127, distance: 38.8
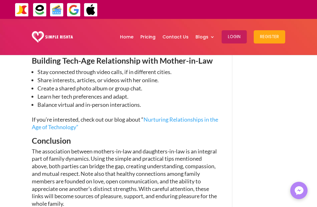
scroll to position [1173, 0]
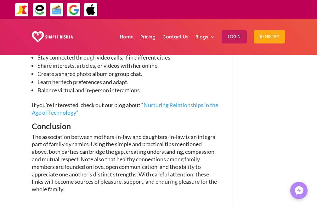
drag, startPoint x: 244, startPoint y: 120, endPoint x: 279, endPoint y: 131, distance: 37.0
drag, startPoint x: 310, startPoint y: 136, endPoint x: 286, endPoint y: 129, distance: 24.5
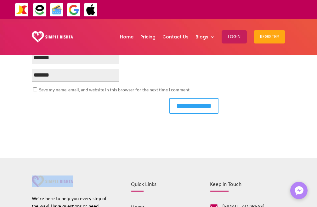
scroll to position [1517, 0]
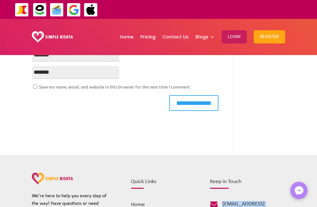
drag, startPoint x: 276, startPoint y: 179, endPoint x: 221, endPoint y: 176, distance: 54.9
click at [221, 201] on div "[EMAIL_ADDRESS][DOMAIN_NAME]" at bounding box center [252, 208] width 68 height 14
copy span "[EMAIL_ADDRESS][DOMAIN_NAME]"
click at [264, 179] on h4 "Keep in Touch" at bounding box center [247, 183] width 75 height 9
drag, startPoint x: 264, startPoint y: 159, endPoint x: 271, endPoint y: 159, distance: 6.3
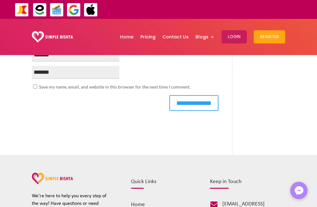
click at [265, 179] on h4 "Keep in Touch" at bounding box center [247, 183] width 75 height 9
click at [278, 179] on h4 "Keep in Touch" at bounding box center [247, 183] width 75 height 9
drag, startPoint x: 278, startPoint y: 159, endPoint x: 282, endPoint y: 160, distance: 3.5
click at [282, 179] on h4 "Keep in Touch" at bounding box center [247, 183] width 75 height 9
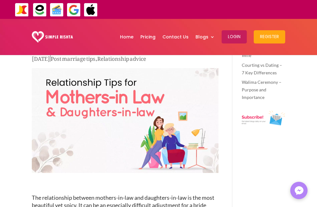
scroll to position [0, 0]
